Goal: Task Accomplishment & Management: Use online tool/utility

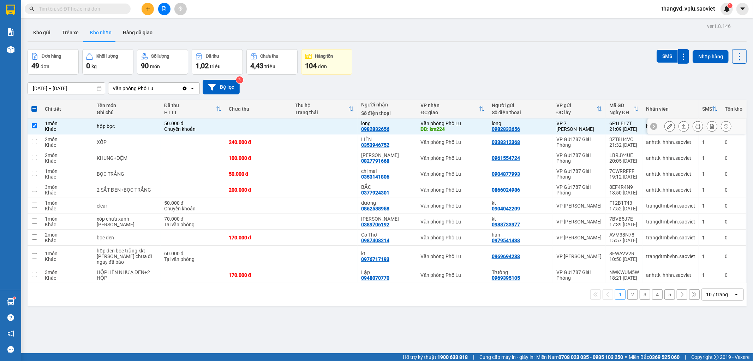
click at [220, 127] on td "50.000 đ [PERSON_NAME]" at bounding box center [193, 126] width 65 height 16
checkbox input "false"
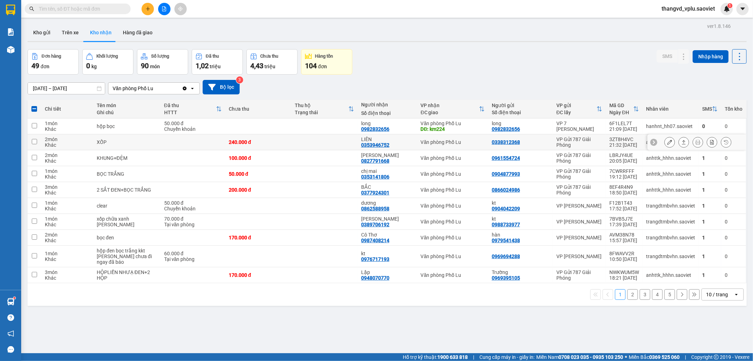
click at [188, 143] on td at bounding box center [193, 142] width 65 height 16
checkbox input "true"
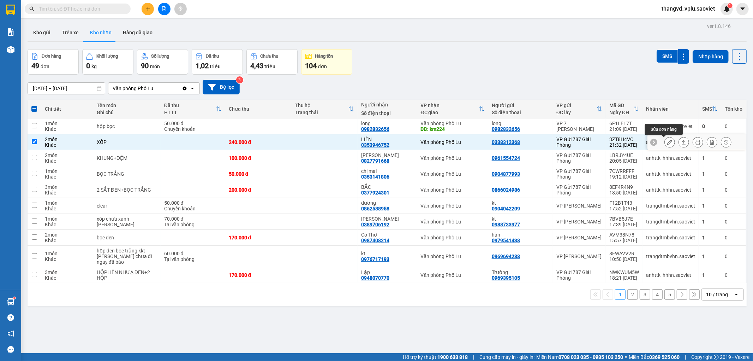
click at [666, 144] on button at bounding box center [670, 142] width 10 height 12
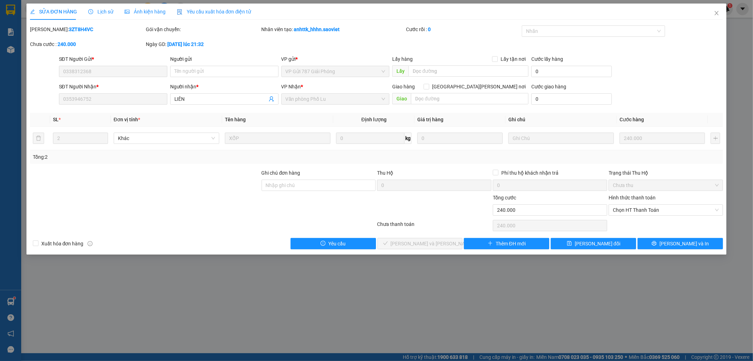
type input "0338312368"
type input "0353946752"
type input "LIÊN"
type input "0"
type input "240.000"
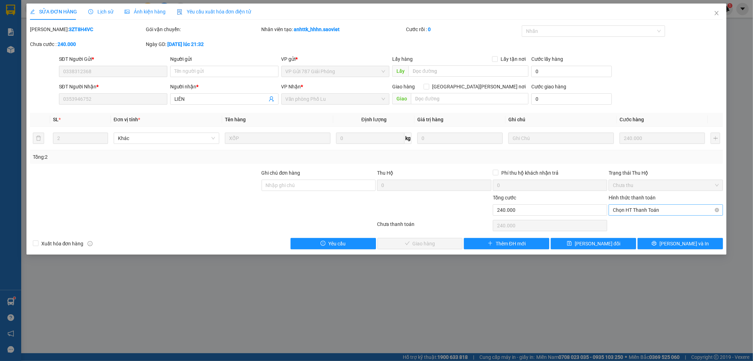
click at [630, 210] on span "Chọn HT Thanh Toán" at bounding box center [666, 209] width 106 height 11
click at [633, 223] on div "Tại văn phòng" at bounding box center [666, 224] width 106 height 8
type input "0"
click at [426, 238] on button "[PERSON_NAME] và [PERSON_NAME] hàng" at bounding box center [419, 243] width 85 height 11
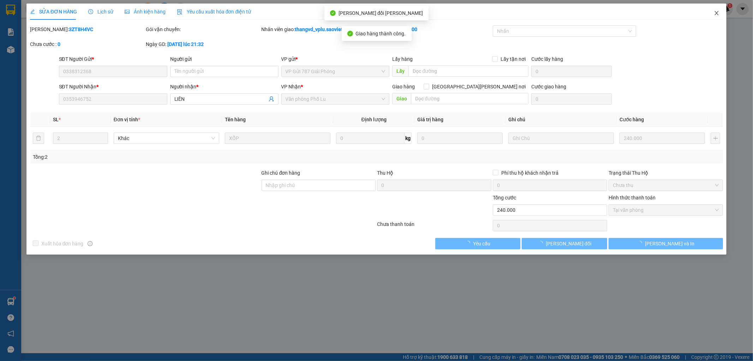
click at [717, 12] on icon "close" at bounding box center [717, 13] width 6 height 6
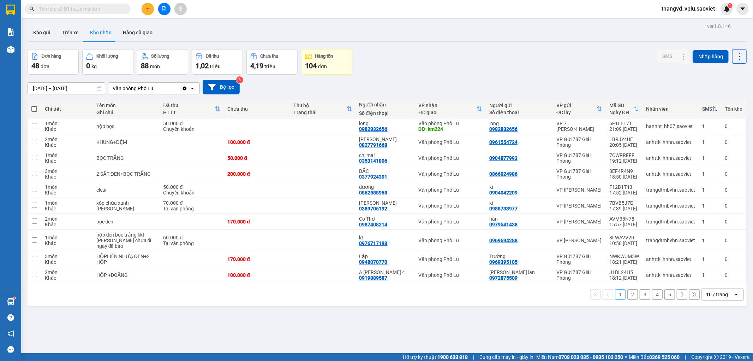
click at [59, 12] on input "text" at bounding box center [80, 9] width 83 height 8
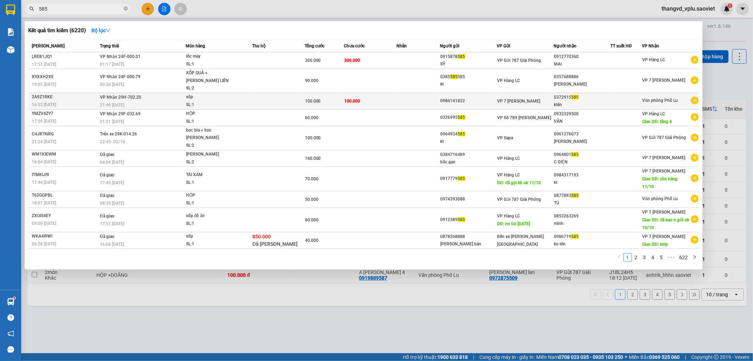
type input "585"
click at [250, 107] on span "xốp SL: 1" at bounding box center [219, 100] width 66 height 15
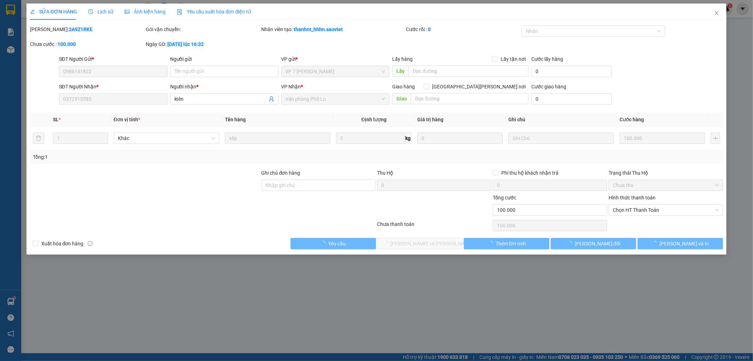
type input "0986141822"
type input "0372915585"
type input "ktên"
type input "0"
type input "100.000"
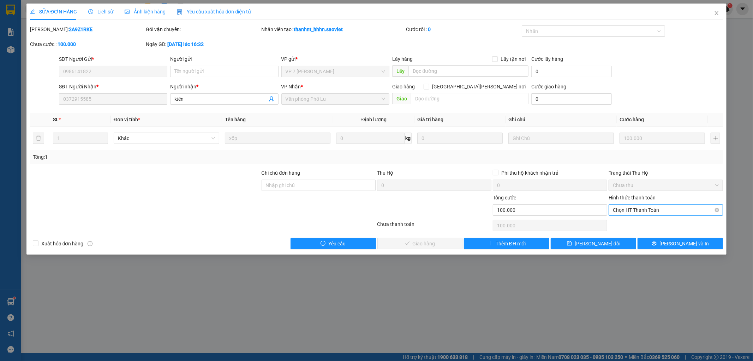
click at [626, 207] on span "Chọn HT Thanh Toán" at bounding box center [666, 209] width 106 height 11
click at [633, 221] on div "Tại văn phòng" at bounding box center [666, 224] width 106 height 8
type input "0"
click at [423, 242] on span "[PERSON_NAME] và [PERSON_NAME] hàng" at bounding box center [438, 243] width 95 height 8
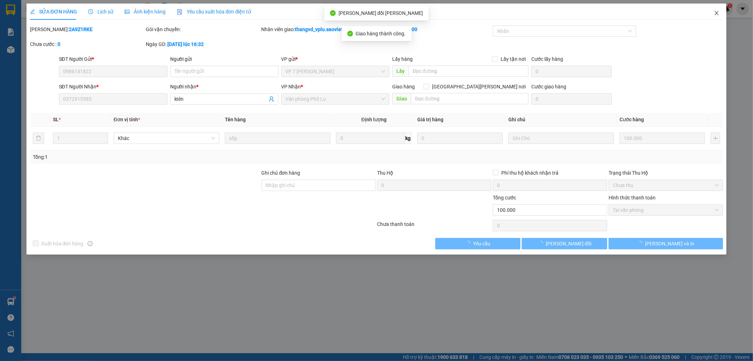
click at [715, 12] on icon "close" at bounding box center [717, 13] width 4 height 4
